Goal: Information Seeking & Learning: Learn about a topic

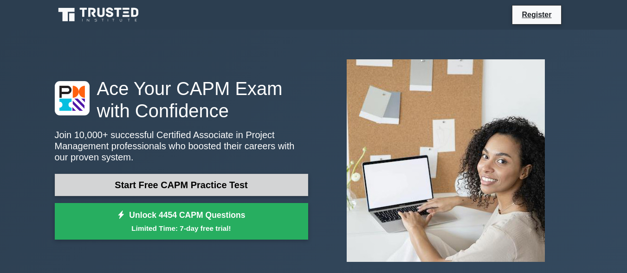
click at [209, 191] on link "Start Free CAPM Practice Test" at bounding box center [181, 185] width 253 height 22
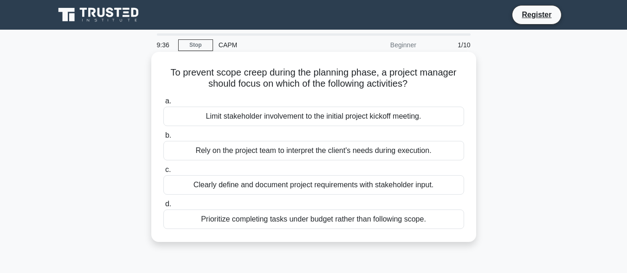
click at [428, 185] on div "Clearly define and document project requirements with stakeholder input." at bounding box center [313, 184] width 301 height 19
click at [163, 173] on input "c. Clearly define and document project requirements with stakeholder input." at bounding box center [163, 170] width 0 height 6
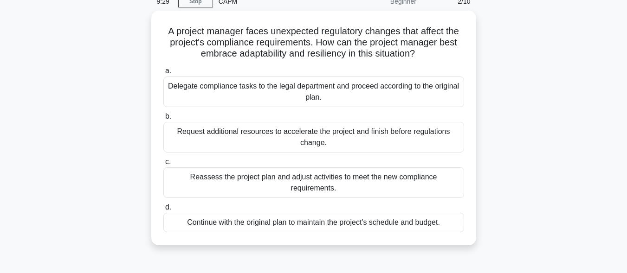
scroll to position [36, 0]
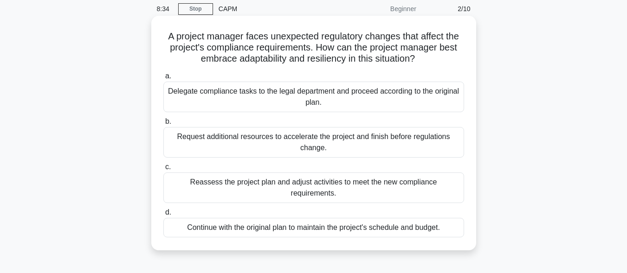
click at [397, 183] on div "Reassess the project plan and adjust activities to meet the new compliance requ…" at bounding box center [313, 188] width 301 height 31
click at [163, 170] on input "c. Reassess the project plan and adjust activities to meet the new compliance r…" at bounding box center [163, 167] width 0 height 6
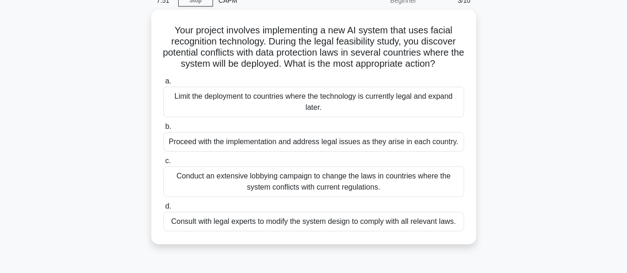
scroll to position [43, 0]
click at [396, 225] on div "Consult with legal experts to modify the system design to comply with all relev…" at bounding box center [313, 221] width 301 height 19
click at [163, 209] on input "d. Consult with legal experts to modify the system design to comply with all re…" at bounding box center [163, 206] width 0 height 6
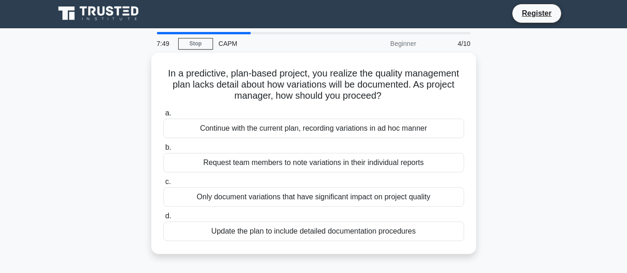
scroll to position [0, 0]
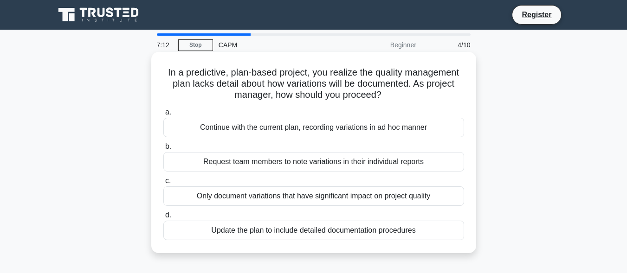
click at [396, 229] on div "Update the plan to include detailed documentation procedures" at bounding box center [313, 230] width 301 height 19
click at [163, 219] on input "d. Update the plan to include detailed documentation procedures" at bounding box center [163, 216] width 0 height 6
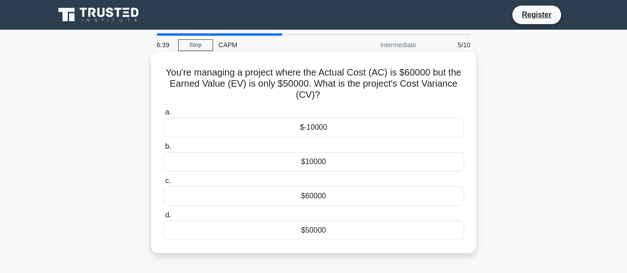
click at [334, 127] on div "$-10000" at bounding box center [313, 127] width 301 height 19
click at [163, 116] on input "a. $-10000" at bounding box center [163, 113] width 0 height 6
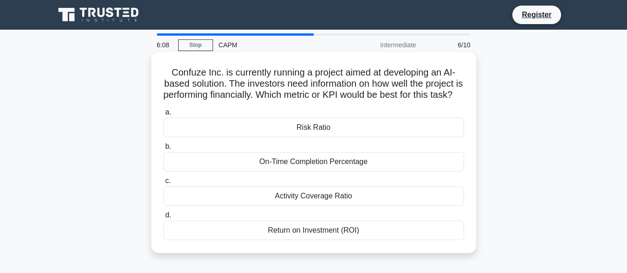
click at [335, 240] on div "Return on Investment (ROI)" at bounding box center [313, 230] width 301 height 19
click at [163, 219] on input "d. Return on Investment (ROI)" at bounding box center [163, 216] width 0 height 6
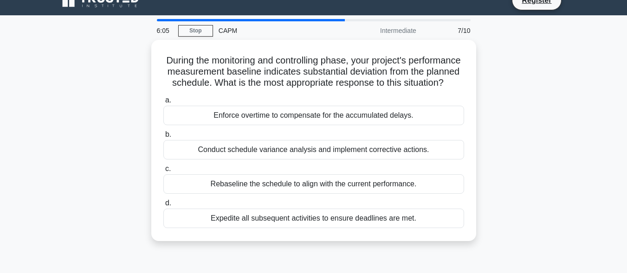
scroll to position [9, 0]
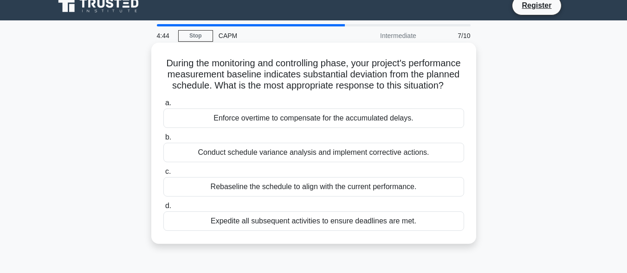
click at [339, 162] on div "Conduct schedule variance analysis and implement corrective actions." at bounding box center [313, 152] width 301 height 19
click at [163, 141] on input "b. Conduct schedule variance analysis and implement corrective actions." at bounding box center [163, 138] width 0 height 6
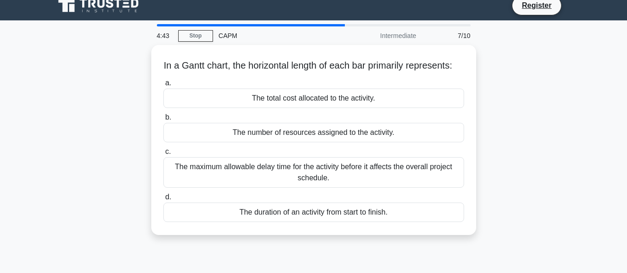
scroll to position [0, 0]
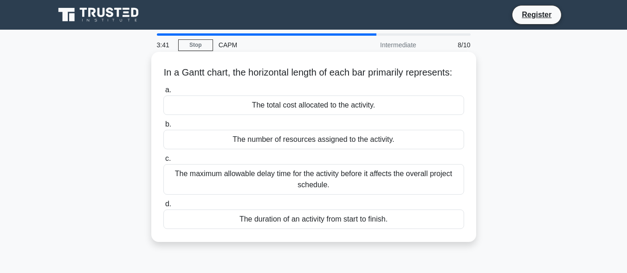
click at [274, 229] on div "The duration of an activity from start to finish." at bounding box center [313, 219] width 301 height 19
click at [163, 207] on input "d. The duration of an activity from start to finish." at bounding box center [163, 204] width 0 height 6
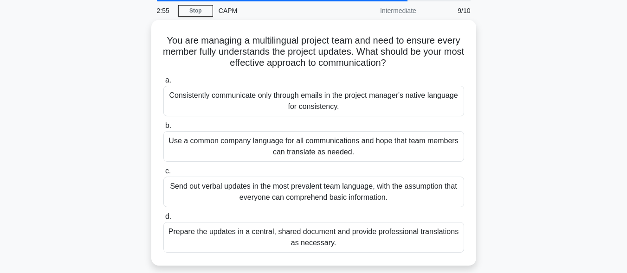
scroll to position [35, 0]
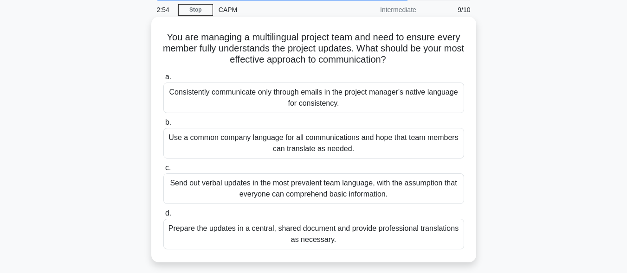
click at [330, 234] on div "Prepare the updates in a central, shared document and provide professional tran…" at bounding box center [313, 234] width 301 height 31
click at [163, 217] on input "d. Prepare the updates in a central, shared document and provide professional t…" at bounding box center [163, 214] width 0 height 6
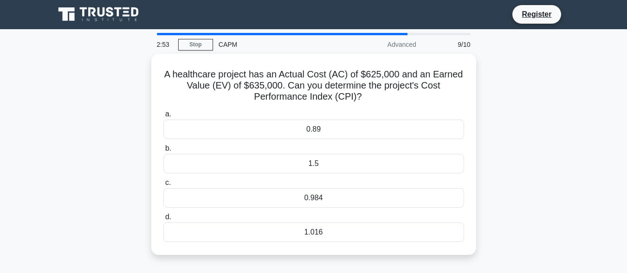
scroll to position [0, 0]
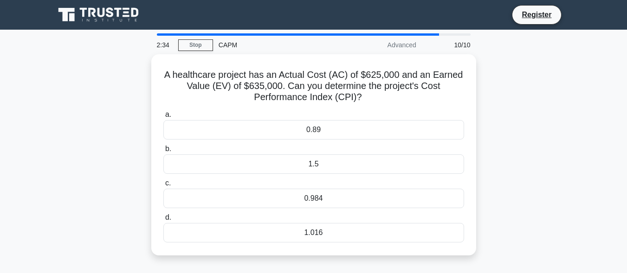
click at [559, 201] on div "A healthcare project has an Actual Cost (AC) of $625,000 and an Earned Value (E…" at bounding box center [313, 160] width 529 height 213
click at [546, 221] on div "A healthcare project has an Actual Cost (AC) of $625,000 and an Earned Value (E…" at bounding box center [313, 160] width 529 height 213
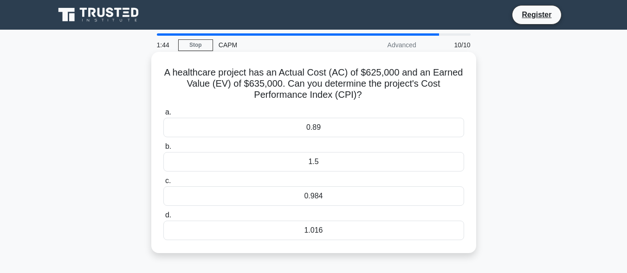
click at [426, 236] on div "1.016" at bounding box center [313, 230] width 301 height 19
click at [163, 219] on input "d. 1.016" at bounding box center [163, 216] width 0 height 6
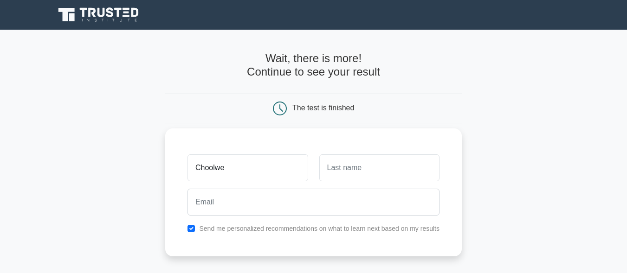
type input "Choolwe"
click at [404, 175] on input "text" at bounding box center [379, 168] width 120 height 27
type input "Hichimi"
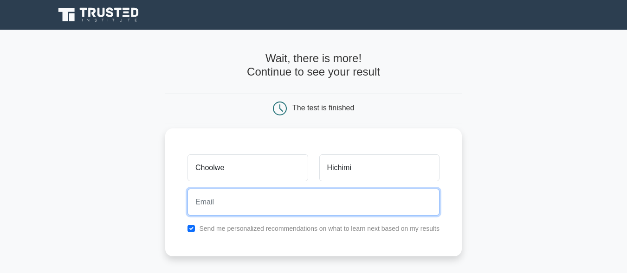
click at [340, 202] on input "email" at bounding box center [314, 202] width 252 height 27
type input "[EMAIL_ADDRESS][DOMAIN_NAME]"
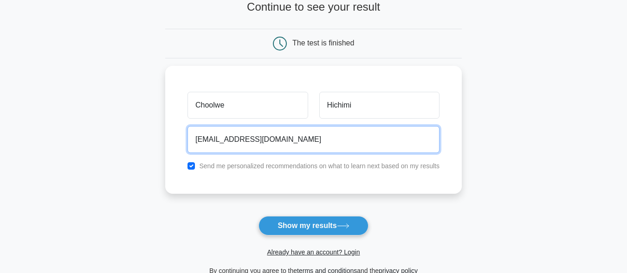
scroll to position [84, 0]
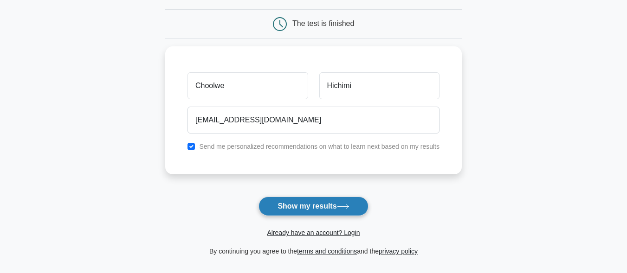
click at [352, 204] on button "Show my results" at bounding box center [314, 206] width 110 height 19
